Goal: Task Accomplishment & Management: Manage account settings

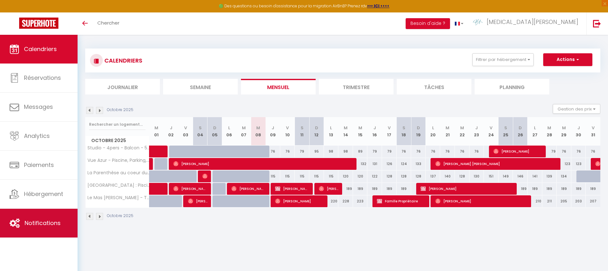
click at [40, 218] on link "Notifications" at bounding box center [39, 223] width 78 height 29
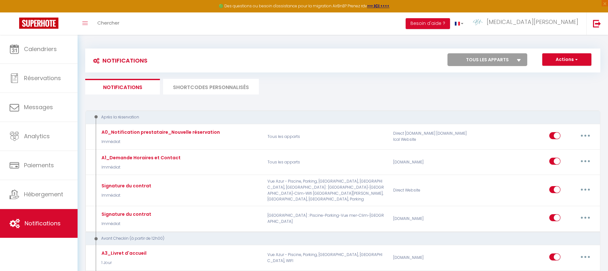
click at [480, 59] on select "Tous les apparts Vue Azur - Piscine, Parking, [GEOGRAPHIC_DATA], [GEOGRAPHIC_DA…" at bounding box center [488, 59] width 80 height 13
select select "56521"
click at [448, 53] on select "Tous les apparts Vue Azur - Piscine, Parking, [GEOGRAPHIC_DATA], [GEOGRAPHIC_DA…" at bounding box center [488, 59] width 80 height 13
checkbox input "false"
checkbox input "true"
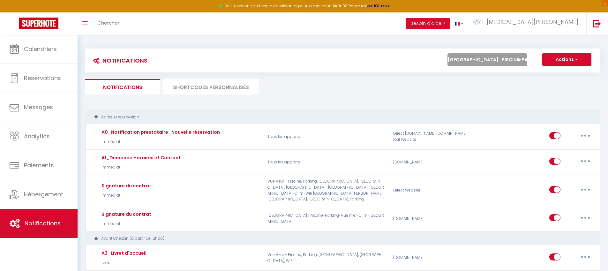
checkbox input "true"
click at [347, 84] on ul "Notifications SHORTCODES PERSONNALISÉS" at bounding box center [342, 87] width 515 height 16
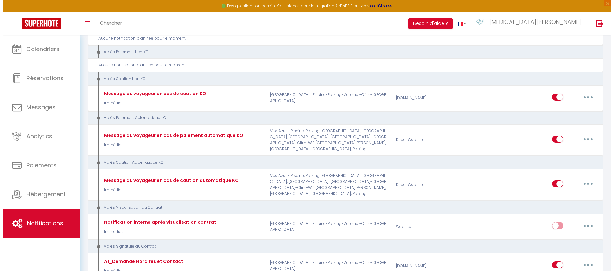
scroll to position [573, 0]
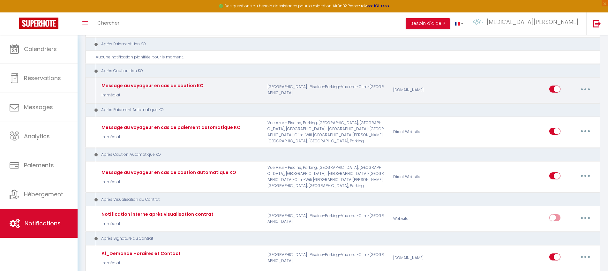
click at [588, 84] on button "button" at bounding box center [585, 89] width 18 height 10
click at [570, 98] on link "Editer" at bounding box center [568, 103] width 47 height 11
type input "Message au voyageur en cas de caution KO"
select select "11"
select select "Immédiat"
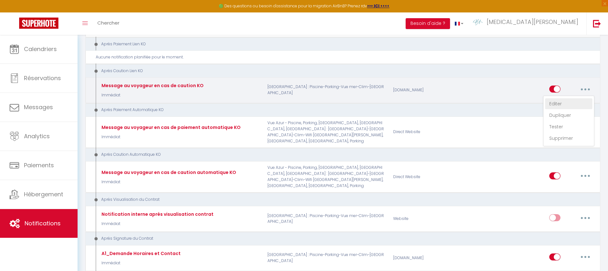
select select "if_deposit_not_paid"
checkbox input "true"
checkbox input "false"
radio input "true"
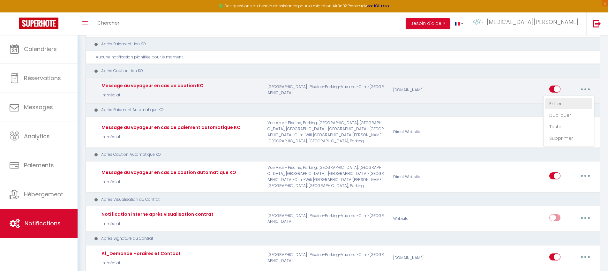
type input "Votre réservation n'est pas confirmée - [BOOKING:ID] - [GUEST:FIRST_NAME] [GUES…"
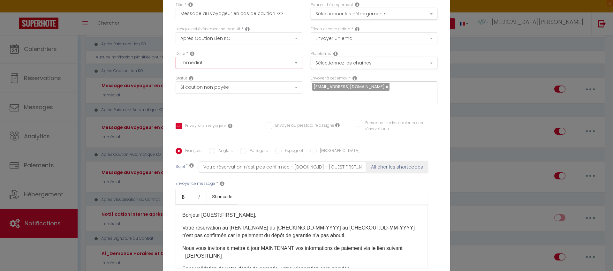
click at [283, 65] on select "Immédiat + 10 Minutes + 1 Heure + 2 Heures + 3 Heures + 4 Heures + 5 Heures + 6…" at bounding box center [239, 63] width 127 height 12
click at [176, 61] on select "Immédiat + 10 Minutes + 1 Heure + 2 Heures + 3 Heures + 4 Heures + 5 Heures + 6…" at bounding box center [239, 63] width 127 height 12
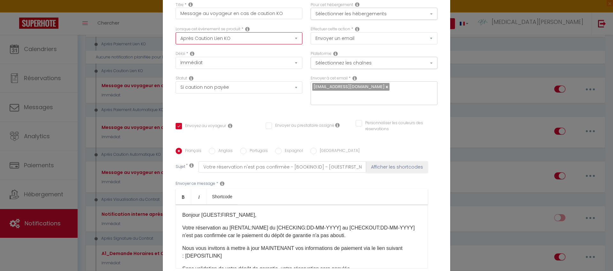
click at [287, 44] on select "Après la réservation Avant Checkin (à partir de 12h00) Après Checkin (à partir …" at bounding box center [239, 38] width 127 height 12
click at [176, 36] on select "Après la réservation Avant Checkin (à partir de 12h00) Après Checkin (à partir …" at bounding box center [239, 38] width 127 height 12
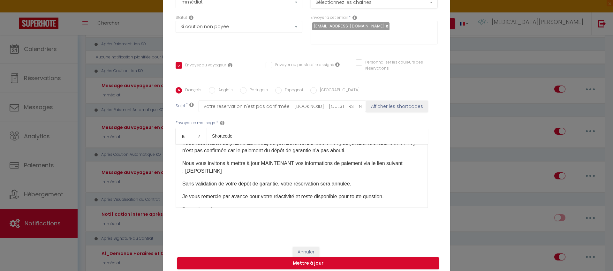
scroll to position [56, 0]
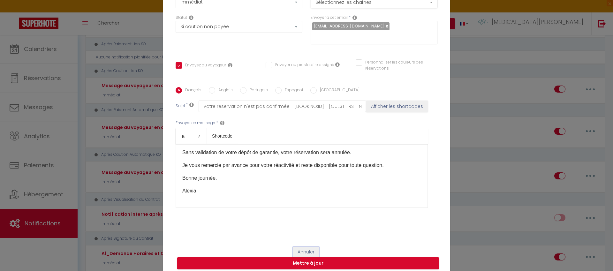
click at [309, 247] on button "Annuler" at bounding box center [306, 252] width 26 height 11
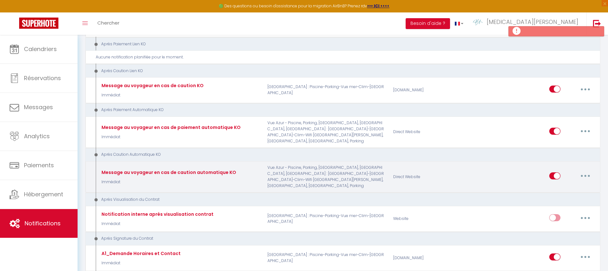
click at [584, 171] on button "button" at bounding box center [585, 176] width 18 height 10
click at [565, 185] on link "Editer" at bounding box center [568, 190] width 47 height 11
type input "Message au voyageur en cas de caution automatique KO"
select select "13"
select select
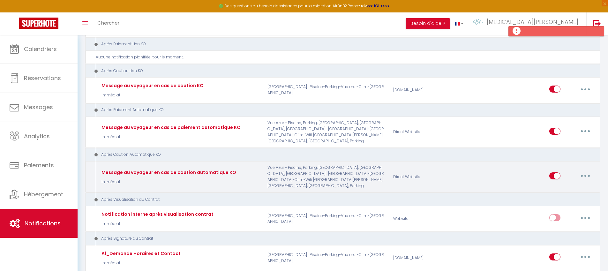
checkbox input "true"
checkbox input "false"
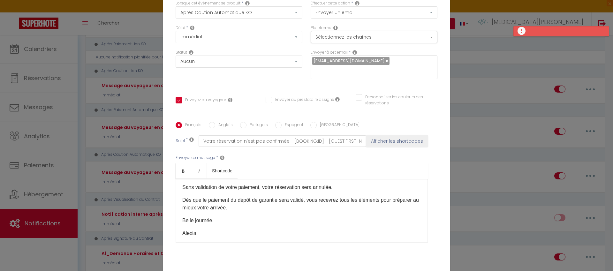
scroll to position [0, 0]
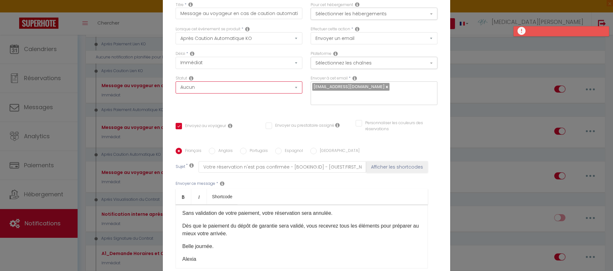
click at [260, 93] on select "Aucun Si la réservation est payée Si réservation non payée Si la caution a été …" at bounding box center [239, 87] width 127 height 12
select select "if_deposit_not_paid"
click at [176, 86] on select "Aucun Si la réservation est payée Si réservation non payée Si la caution a été …" at bounding box center [239, 87] width 127 height 12
checkbox input "true"
checkbox input "false"
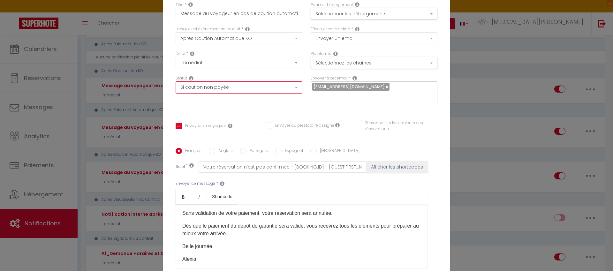
checkbox input "false"
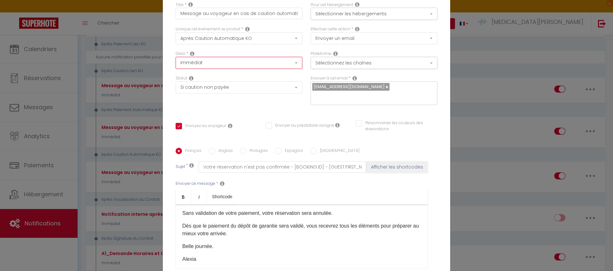
click at [280, 66] on select "Immédiat + 10 Minutes + 1 Heure + 2 Heures + 3 Heures + 4 Heures + 5 Heures + 6…" at bounding box center [239, 63] width 127 height 12
select select "6 Heures"
click at [176, 61] on select "Immédiat + 10 Minutes + 1 Heure + 2 Heures + 3 Heures + 4 Heures + 5 Heures + 6…" at bounding box center [239, 63] width 127 height 12
checkbox input "true"
checkbox input "false"
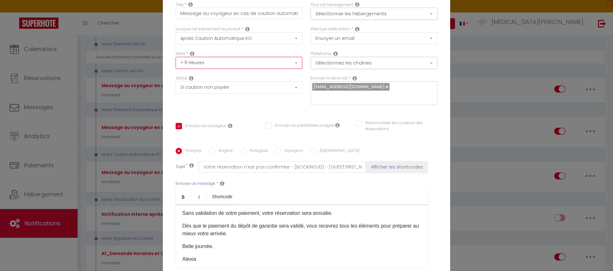
checkbox input "false"
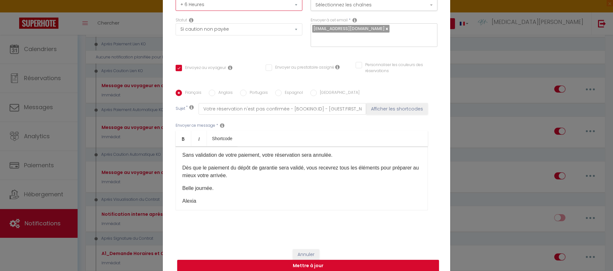
scroll to position [61, 0]
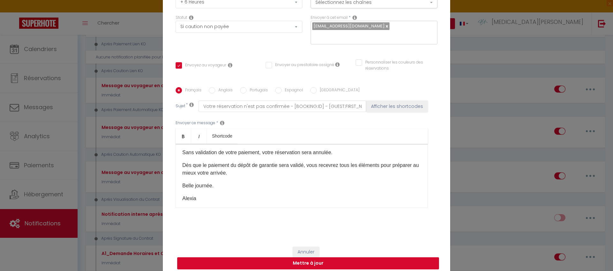
click at [313, 261] on button "Mettre à jour" at bounding box center [308, 263] width 262 height 12
checkbox input "true"
checkbox input "false"
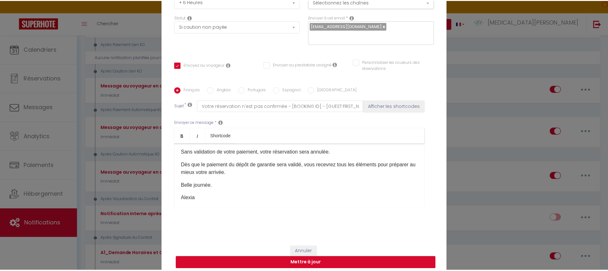
scroll to position [0, 0]
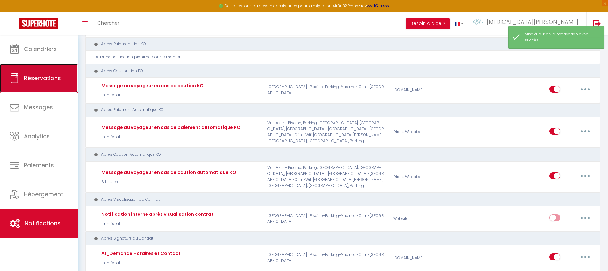
click at [43, 78] on span "Réservations" at bounding box center [42, 78] width 37 height 8
select select "not_cancelled"
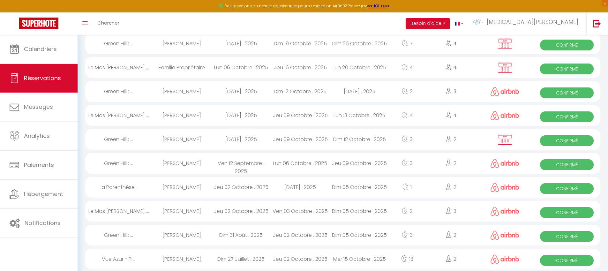
scroll to position [227, 0]
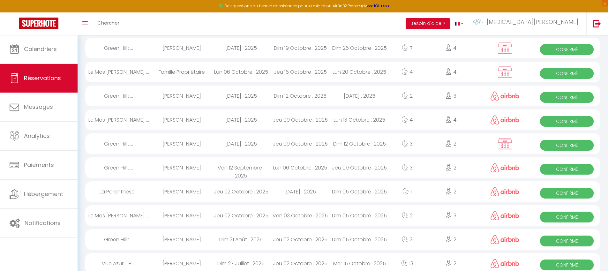
click at [200, 145] on div "[PERSON_NAME]" at bounding box center [181, 143] width 59 height 21
select select "OK"
select select "1"
select select "0"
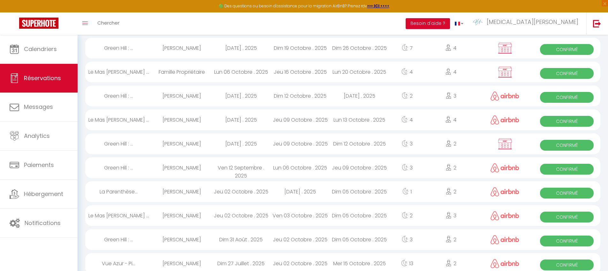
select select "1"
select select
select select "36856"
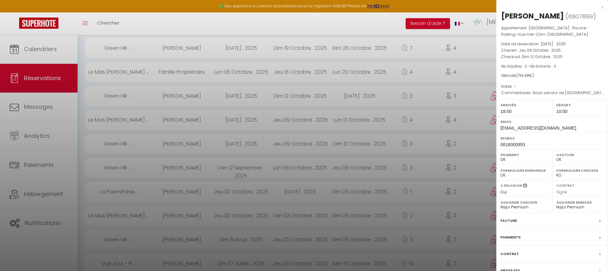
click at [516, 269] on label "Messages" at bounding box center [510, 270] width 19 height 7
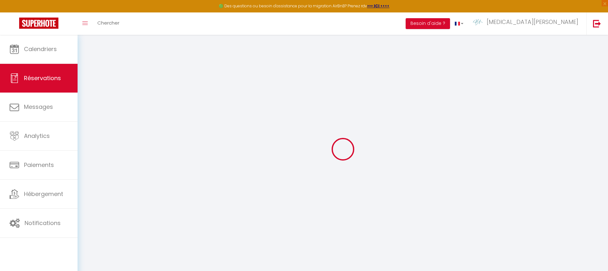
select select
checkbox input "true"
type textarea "Nous venons de [GEOGRAPHIC_DATA] en voiture. L’heure d’arrivée pourra varier en…"
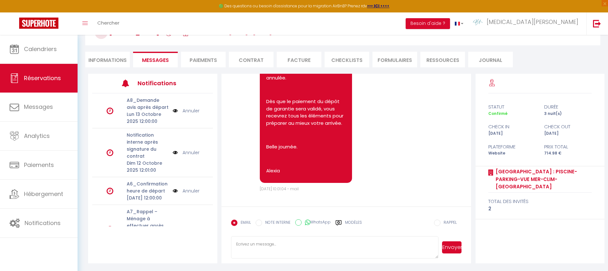
scroll to position [33, 0]
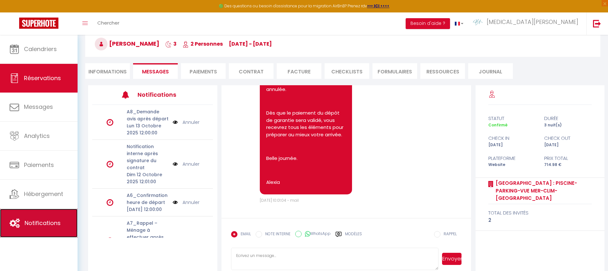
click at [49, 222] on span "Notifications" at bounding box center [43, 223] width 36 height 8
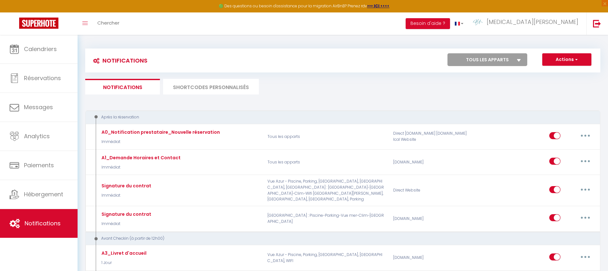
click at [482, 61] on select "Tous les apparts Vue Azur - Piscine, Parking, [GEOGRAPHIC_DATA], [GEOGRAPHIC_DA…" at bounding box center [488, 59] width 80 height 13
select select "56521"
click at [448, 53] on select "Tous les apparts Vue Azur - Piscine, Parking, [GEOGRAPHIC_DATA], [GEOGRAPHIC_DA…" at bounding box center [488, 59] width 80 height 13
checkbox input "false"
checkbox input "true"
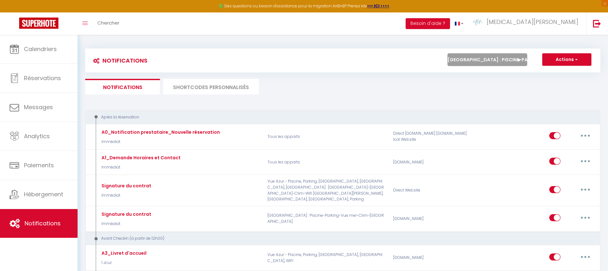
checkbox input "true"
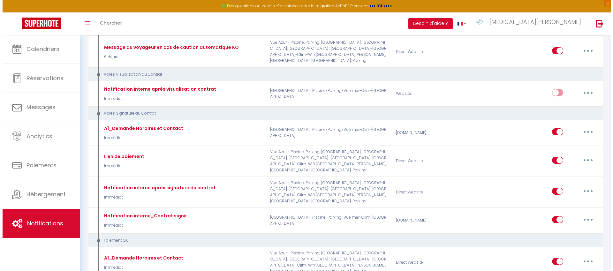
scroll to position [698, 0]
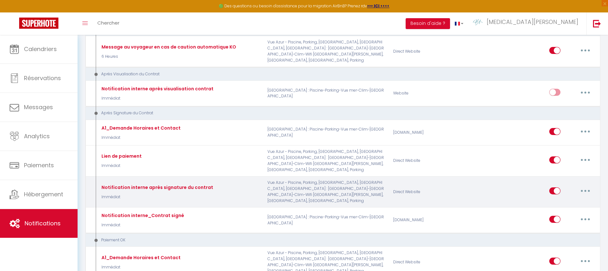
click at [585, 190] on icon "button" at bounding box center [585, 191] width 2 height 2
click at [556, 200] on link "Editer" at bounding box center [568, 205] width 47 height 11
type input "Notification interne après signature du contrat"
select select "15"
select select "Immédiat"
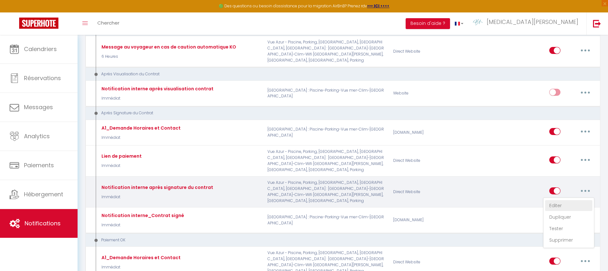
select select "if_booking_is_paid"
checkbox input "false"
radio input "true"
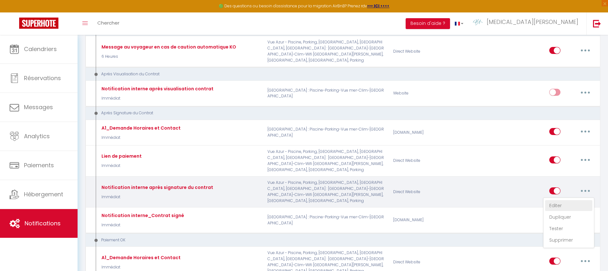
type input "Notification signature contrat - [RENTAL:NAME] - [GUEST:NAME] - [BOOKING:ID]"
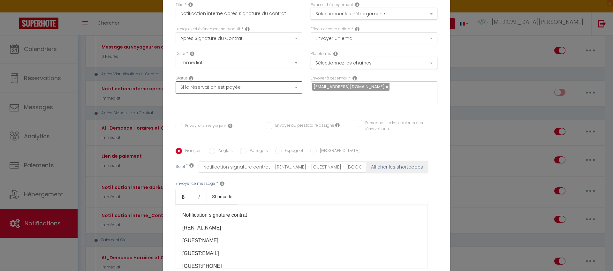
click at [255, 94] on select "Aucun Si la réservation est payée Si réservation non payée Si la caution a été …" at bounding box center [239, 87] width 127 height 12
click at [176, 86] on select "Aucun Si la réservation est payée Si réservation non payée Si la caution a été …" at bounding box center [239, 87] width 127 height 12
click at [249, 93] on select "Aucun Si la réservation est payée Si réservation non payée Si la caution a été …" at bounding box center [239, 87] width 127 height 12
select select
click at [176, 86] on select "Aucun Si la réservation est payée Si réservation non payée Si la caution a été …" at bounding box center [239, 87] width 127 height 12
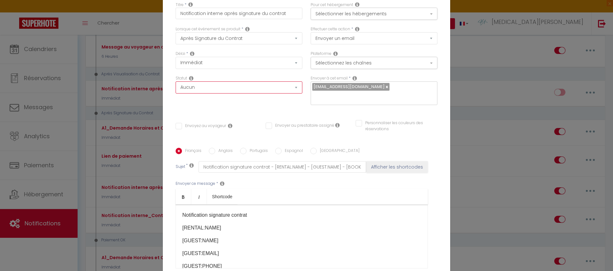
checkbox input "false"
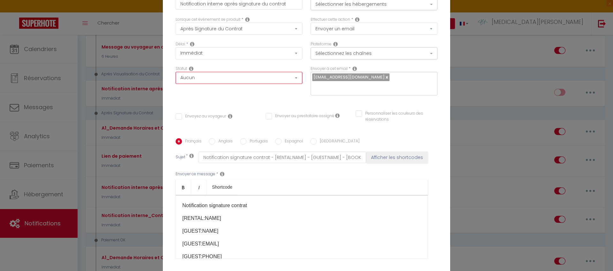
scroll to position [61, 0]
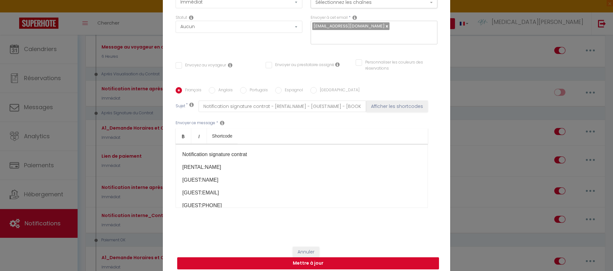
click at [315, 260] on button "Mettre à jour" at bounding box center [308, 263] width 262 height 12
checkbox input "false"
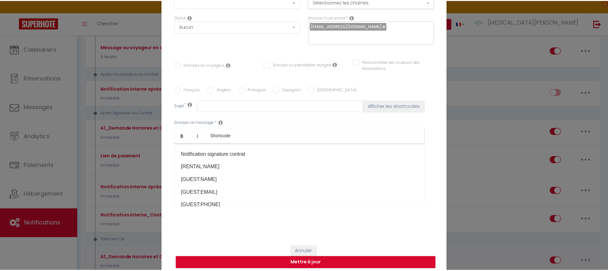
scroll to position [0, 0]
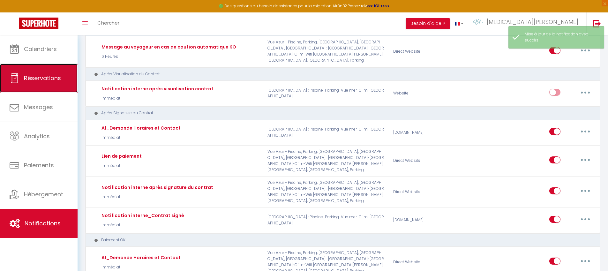
click at [48, 79] on span "Réservations" at bounding box center [42, 78] width 37 height 8
select select "not_cancelled"
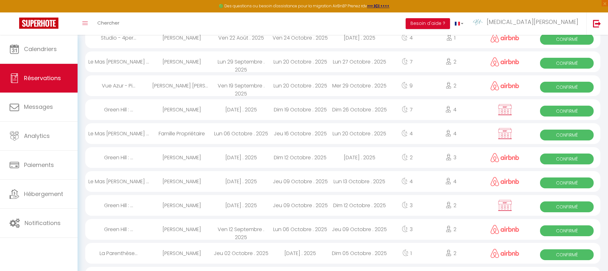
scroll to position [195, 0]
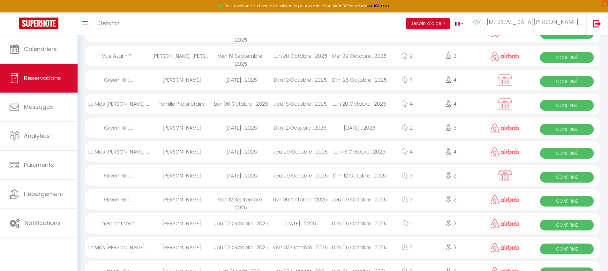
click at [194, 176] on div "[PERSON_NAME]" at bounding box center [181, 175] width 59 height 21
select select "OK"
select select "1"
select select "0"
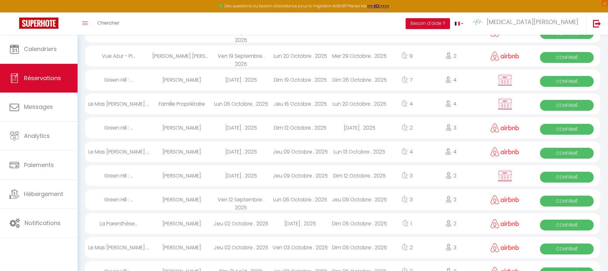
select select "1"
select select
select select "36856"
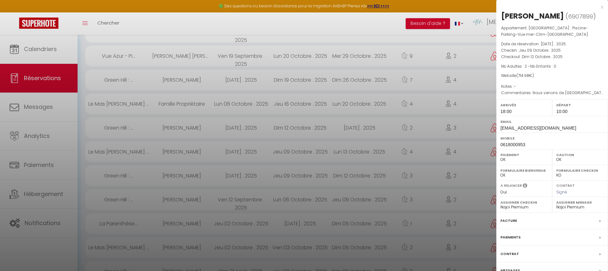
click at [512, 268] on label "Messages" at bounding box center [510, 270] width 19 height 7
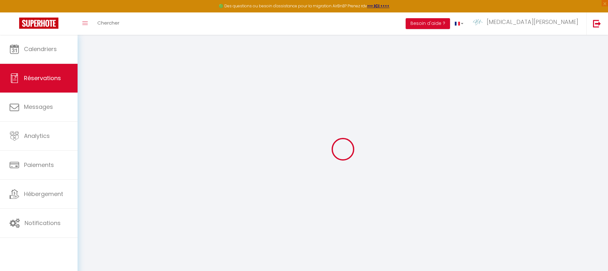
type input "Fabien"
type input "Hauret"
type input "[EMAIL_ADDRESS][DOMAIN_NAME]"
type input "0618000953"
type input "92370"
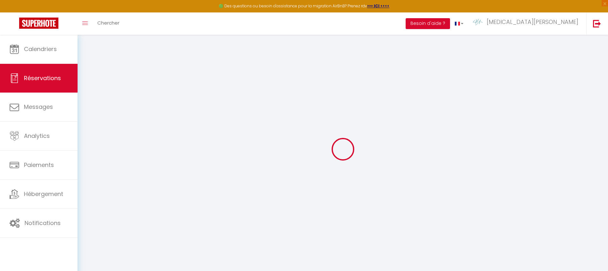
type input "[STREET_ADDRESS][PERSON_NAME]"
type input "Chaville"
select select "FR"
select select "56521"
select select "1"
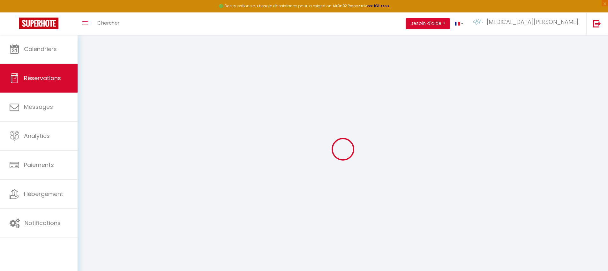
type input "Jeu 09 Octobre 2025"
select select
type input "Dim 12 Octobre 2025"
select select
type input "2"
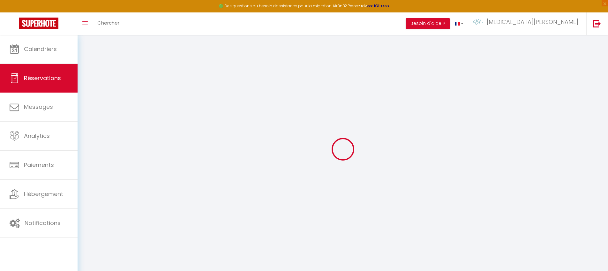
select select "12"
select select "15"
type input "567"
checkbox input "true"
type input "0"
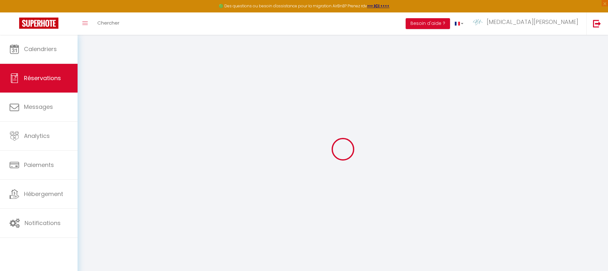
select select "69"
type input "110"
type input "0"
select select
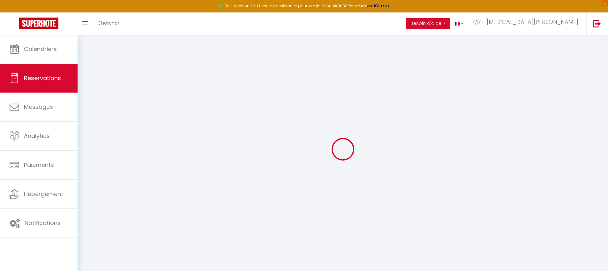
select select
checkbox input "true"
select select
checkbox input "true"
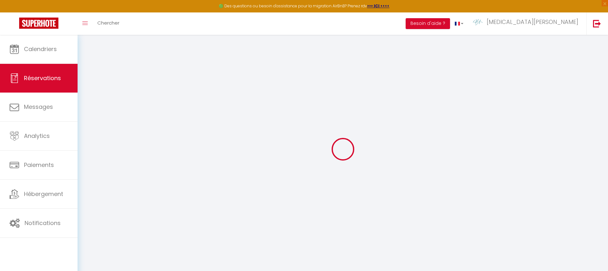
select select
checkbox input "true"
type textarea "Nous venons de [GEOGRAPHIC_DATA] en voiture. L’heure d’arrivée pourra varier en…"
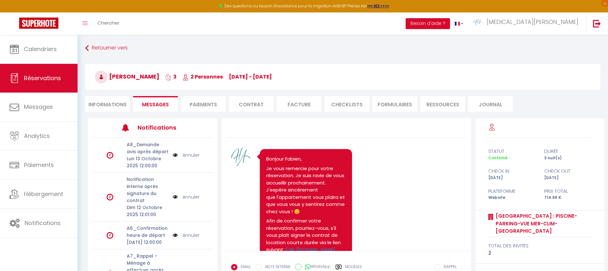
scroll to position [8897, 0]
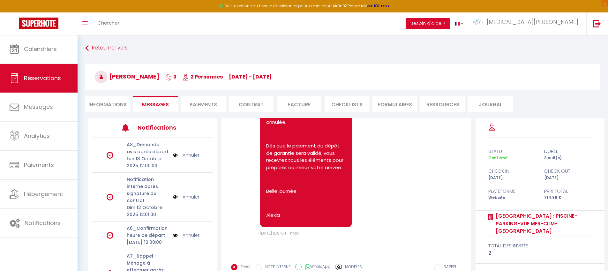
click at [170, 101] on li "Messages" at bounding box center [155, 104] width 45 height 16
